Goal: Task Accomplishment & Management: Manage account settings

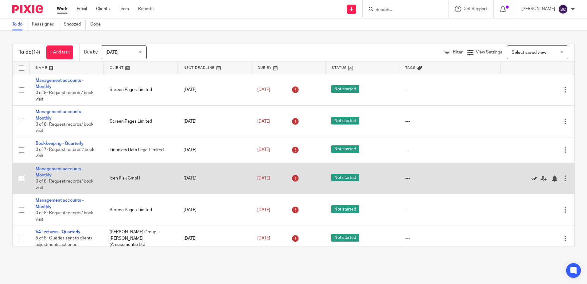
click at [531, 180] on icon at bounding box center [534, 178] width 6 height 6
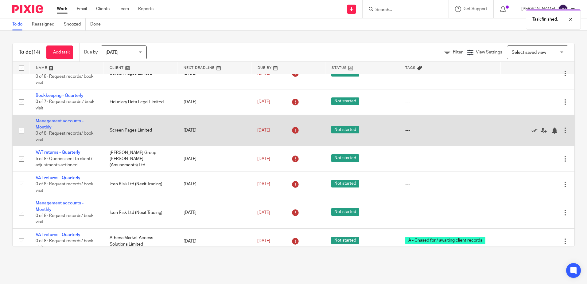
scroll to position [61, 0]
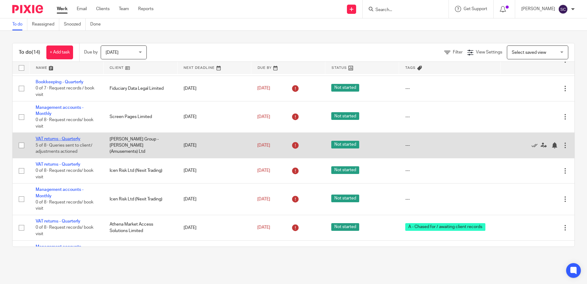
click at [54, 139] on link "VAT returns - Quarterly" at bounding box center [58, 139] width 45 height 4
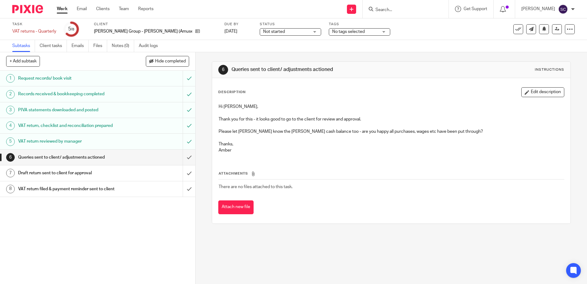
click at [265, 31] on span "Not started" at bounding box center [286, 32] width 46 height 6
click at [332, 33] on span "No tags selected" at bounding box center [348, 31] width 33 height 4
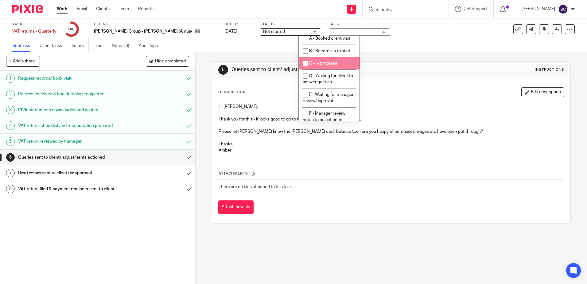
scroll to position [61, 0]
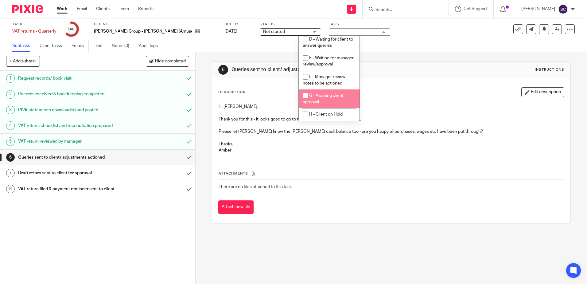
click at [329, 98] on span "G - Awaiting client approval" at bounding box center [323, 98] width 41 height 11
checkbox input "true"
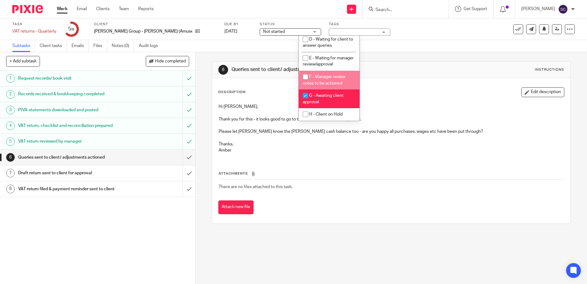
click at [58, 12] on link "Work" at bounding box center [62, 9] width 11 height 6
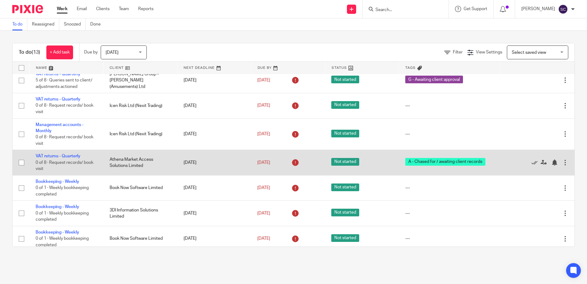
scroll to position [153, 0]
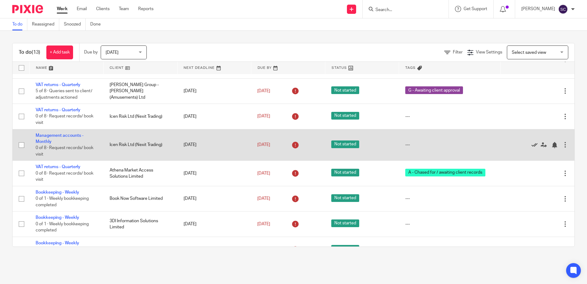
click at [531, 145] on icon at bounding box center [534, 145] width 6 height 6
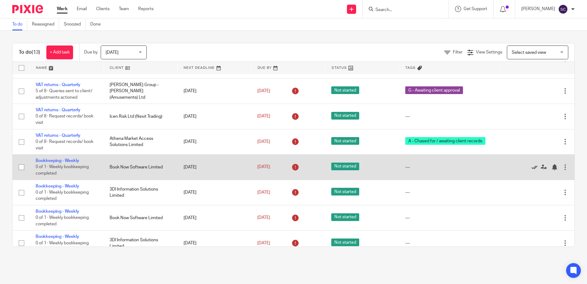
click at [531, 166] on icon at bounding box center [534, 167] width 6 height 6
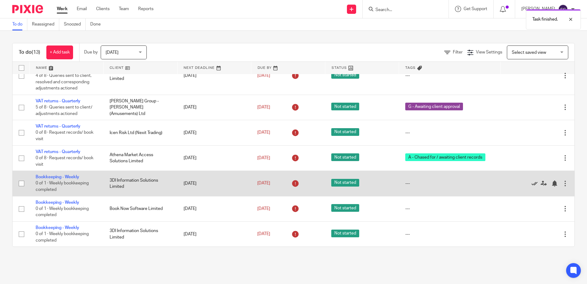
click at [531, 185] on icon at bounding box center [534, 183] width 6 height 6
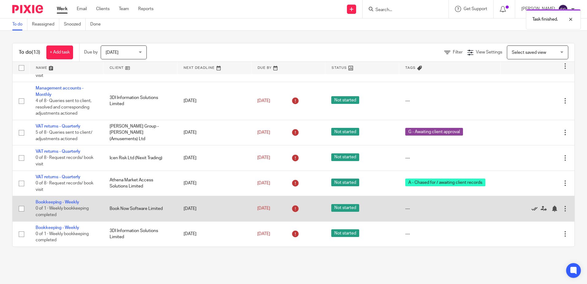
click at [531, 208] on icon at bounding box center [534, 208] width 6 height 6
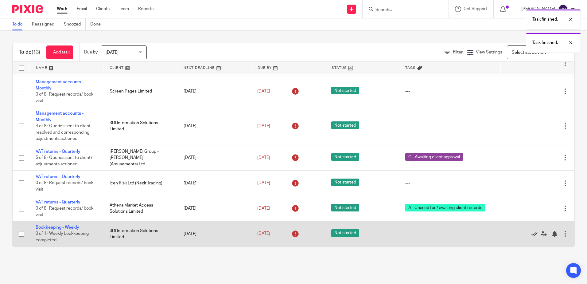
click at [531, 236] on icon at bounding box center [534, 233] width 6 height 6
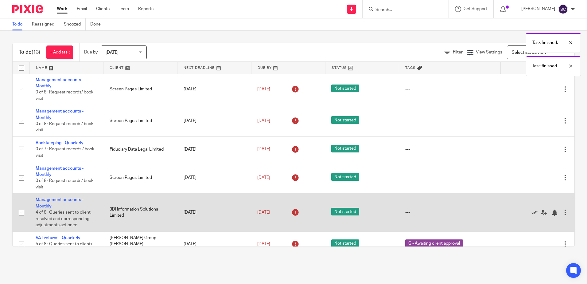
scroll to position [0, 0]
